Goal: Transaction & Acquisition: Purchase product/service

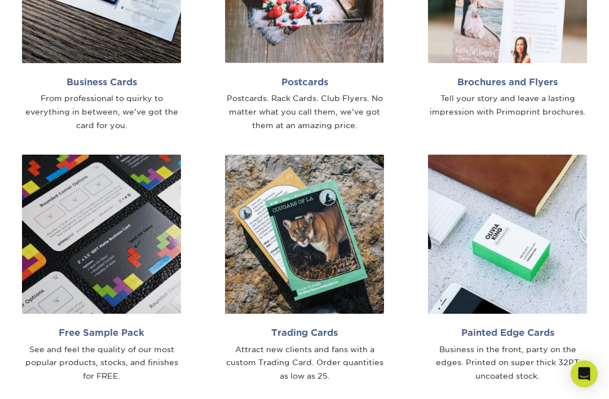
scroll to position [709, 0]
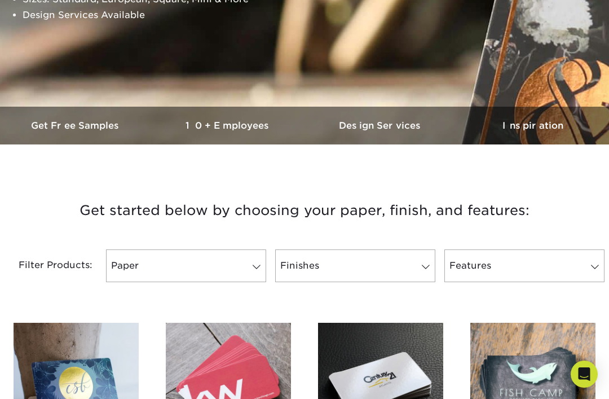
scroll to position [246, 0]
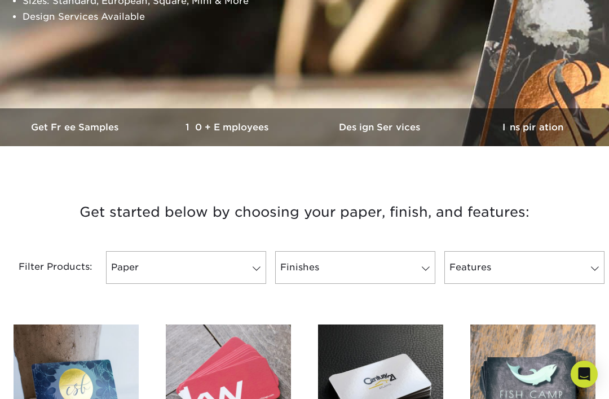
click at [255, 271] on span at bounding box center [257, 268] width 16 height 9
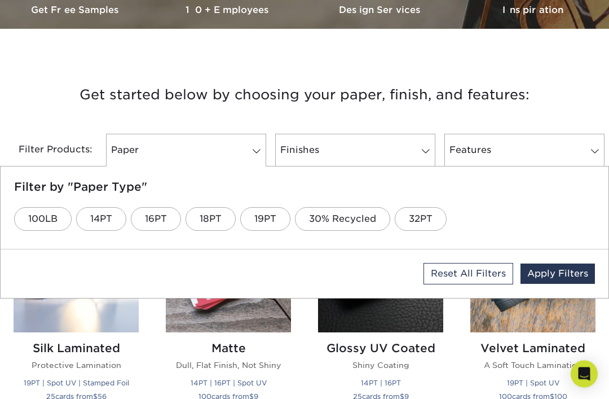
scroll to position [360, 0]
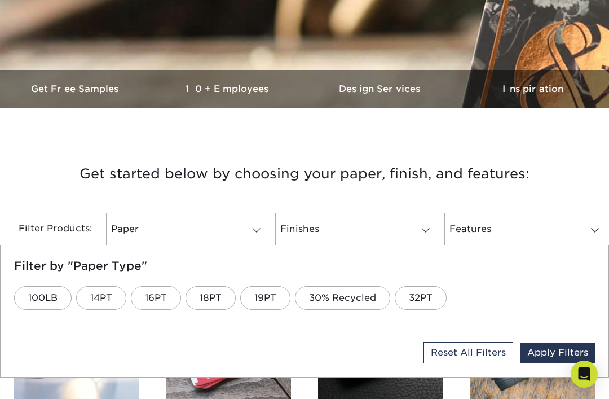
click at [551, 307] on ul "100LB 14PT 16PT 18PT 19PT 30% Recycled 32PT" at bounding box center [304, 297] width 581 height 33
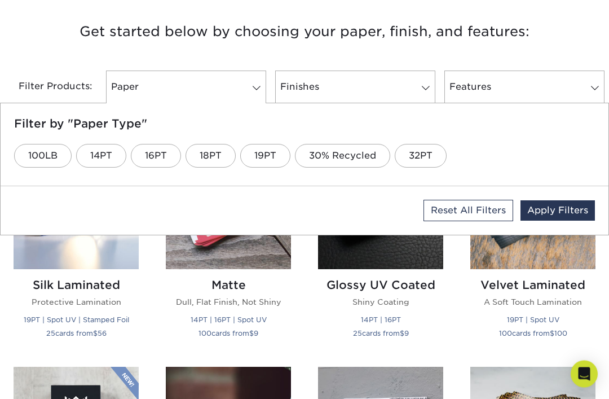
scroll to position [426, 0]
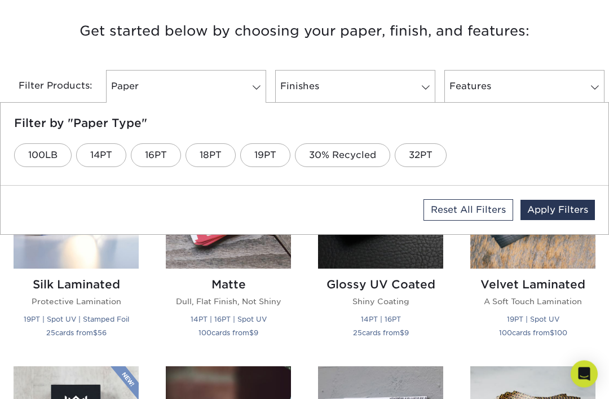
click at [547, 335] on small "100 cards from $ 100" at bounding box center [533, 333] width 68 height 8
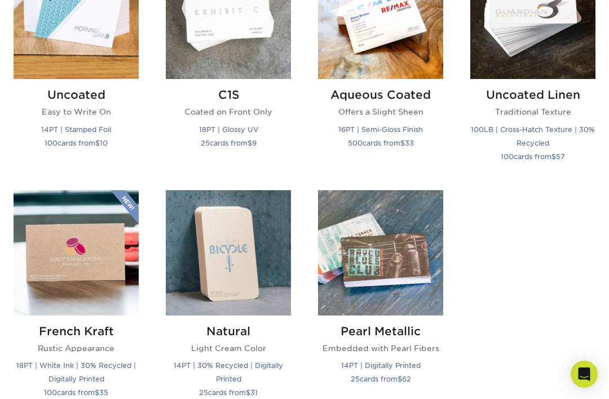
scroll to position [1083, 0]
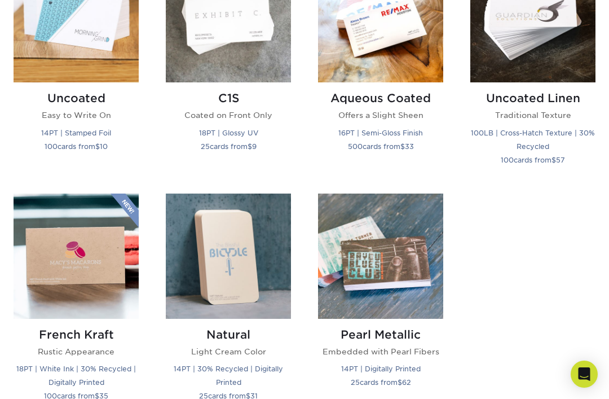
click at [396, 276] on img at bounding box center [380, 255] width 125 height 125
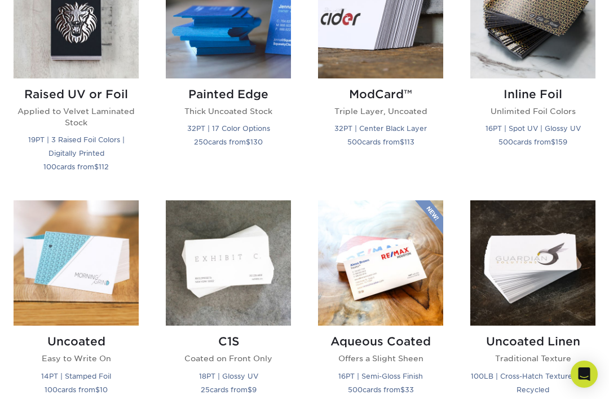
scroll to position [821, 0]
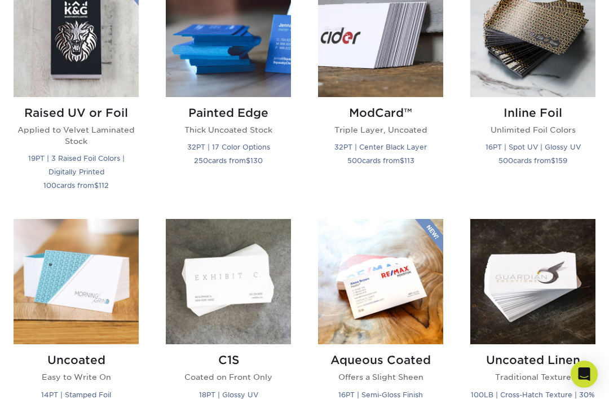
click at [536, 398] on div "Uncoated Linen Traditional Texture 100LB | Cross-Hatch Texture | 30% Recycled 1…" at bounding box center [532, 392] width 125 height 97
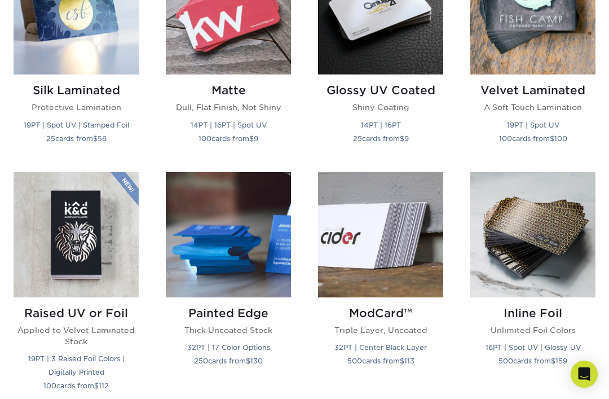
scroll to position [612, 0]
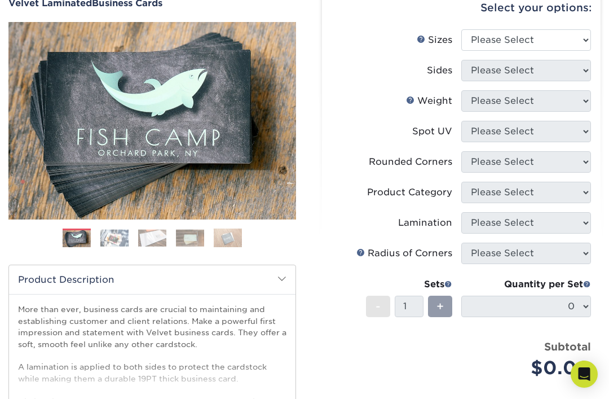
scroll to position [109, 0]
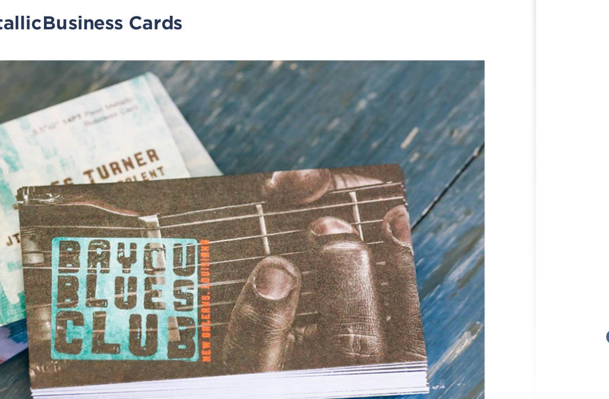
click at [115, 95] on div "Products Business Cards Pearl Metallic Business Cards Previous" at bounding box center [152, 362] width 304 height 535
